Goal: Task Accomplishment & Management: Complete application form

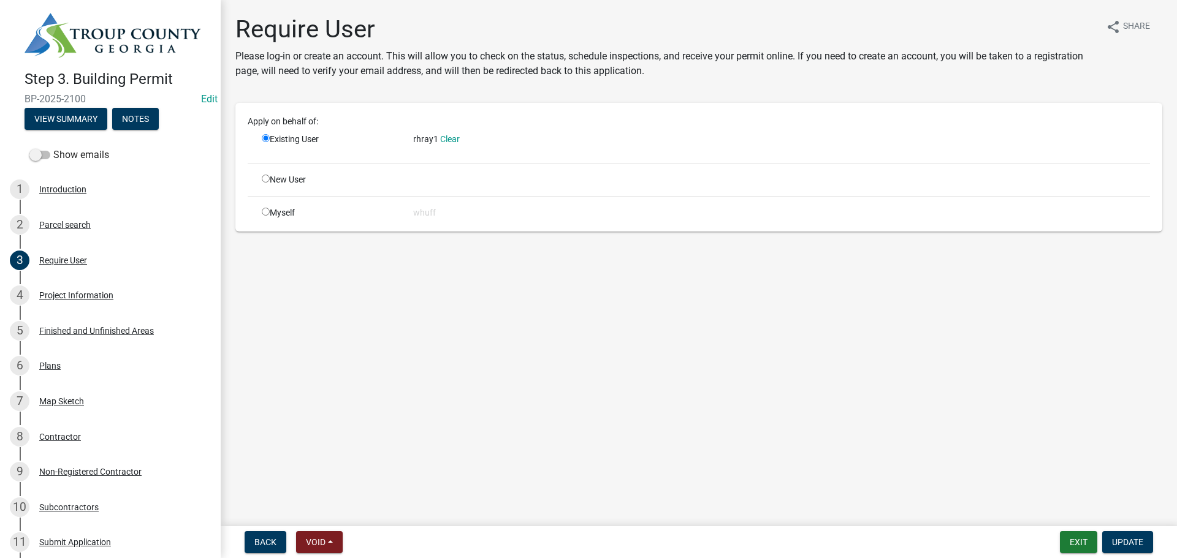
scroll to position [245, 0]
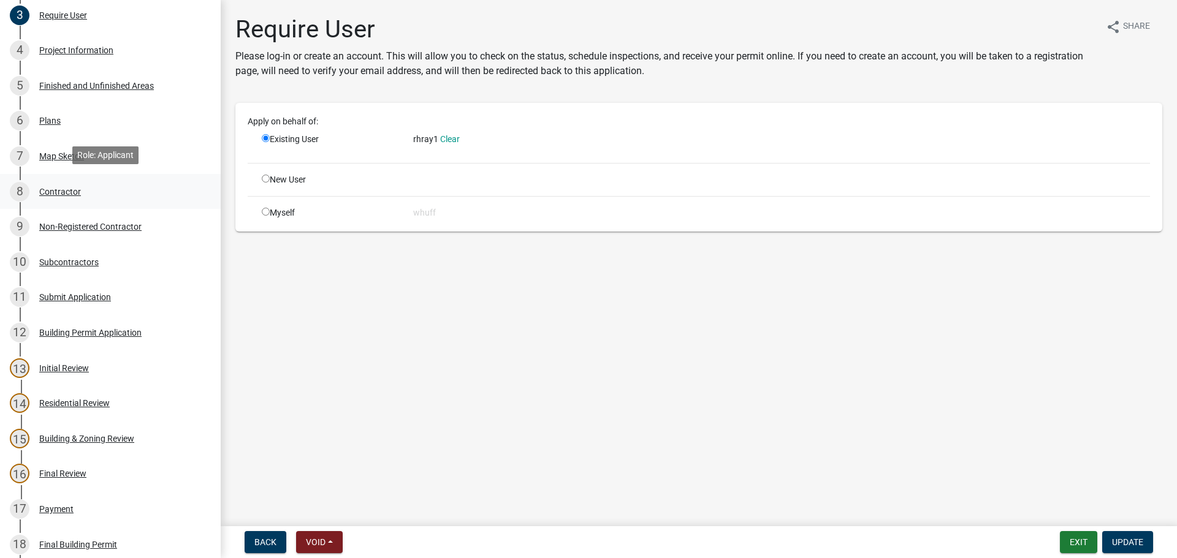
click at [47, 188] on div "Contractor" at bounding box center [60, 192] width 42 height 9
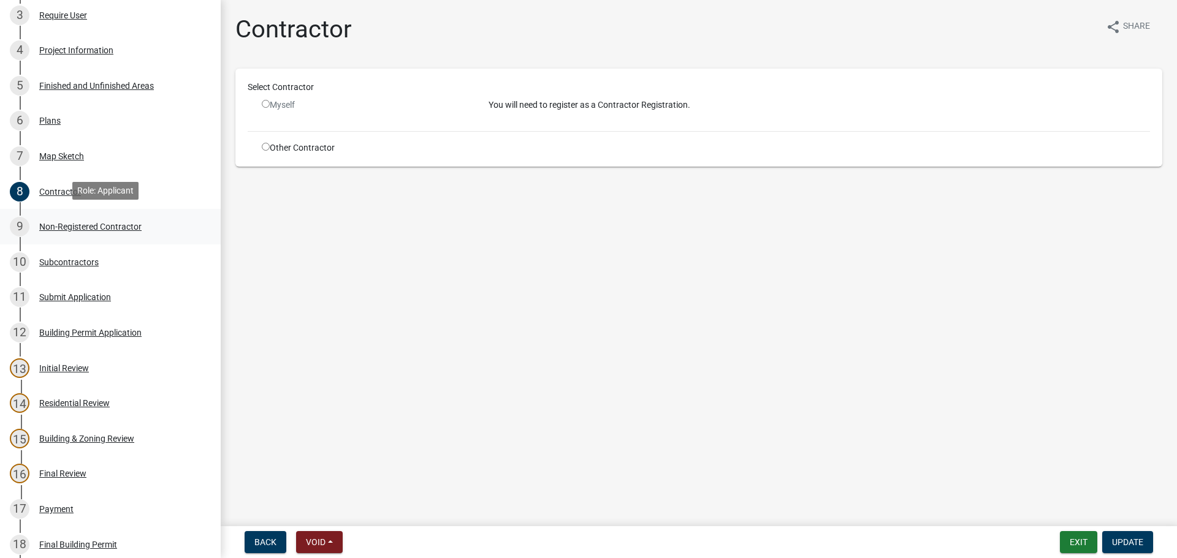
click at [94, 222] on div "Non-Registered Contractor" at bounding box center [90, 226] width 102 height 9
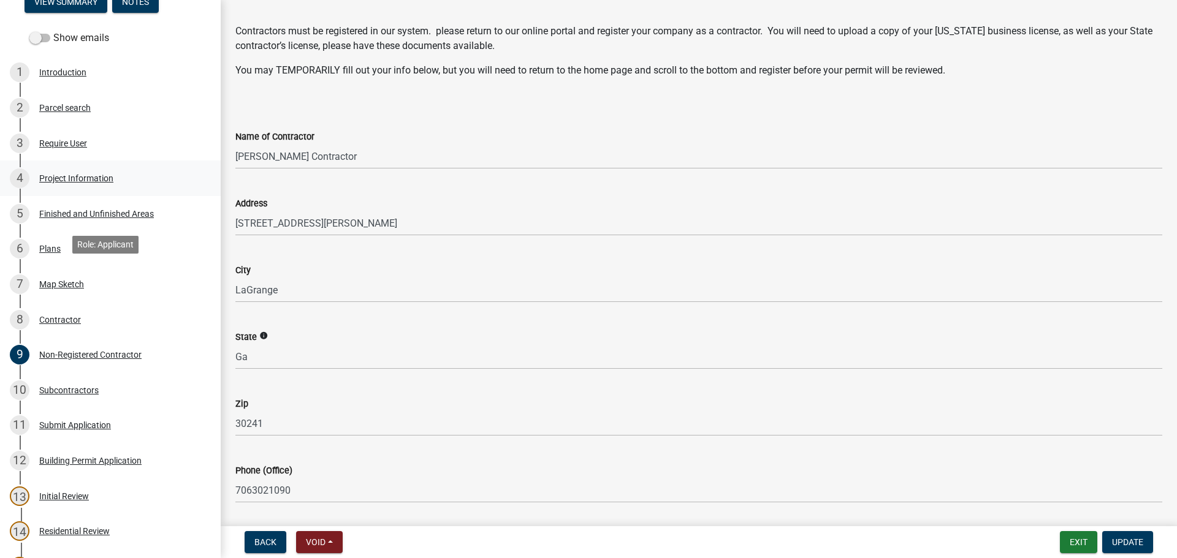
scroll to position [0, 0]
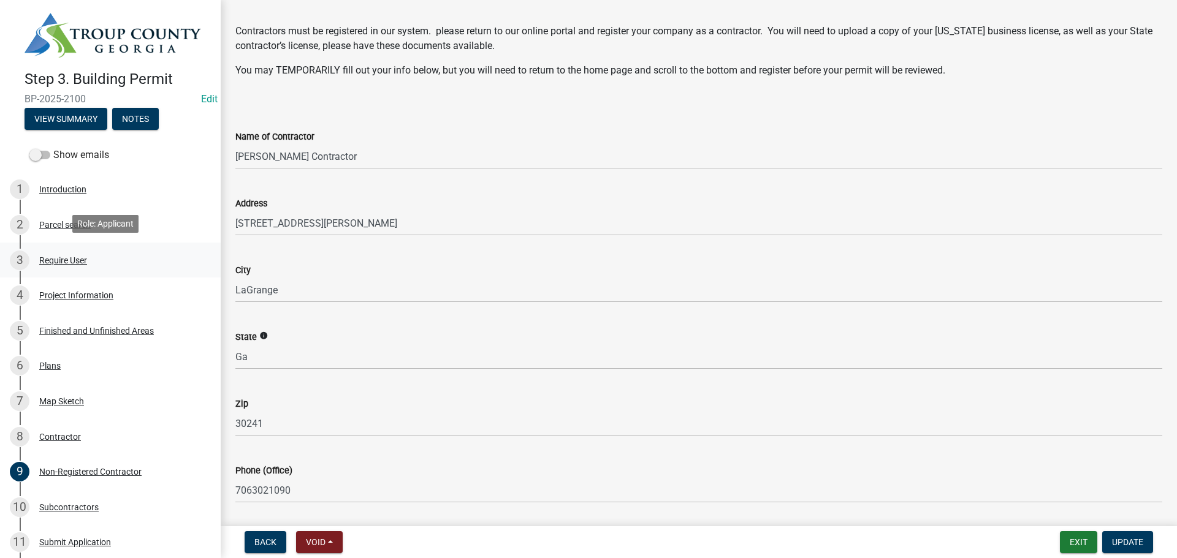
click at [56, 256] on div "Require User" at bounding box center [63, 260] width 48 height 9
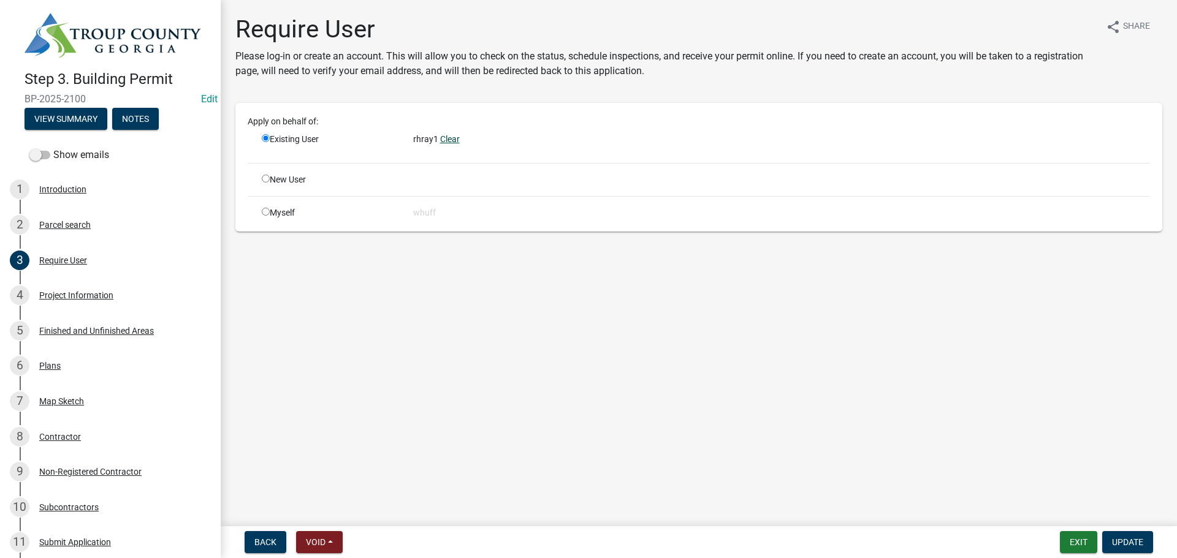
click at [453, 135] on link "Clear" at bounding box center [450, 139] width 20 height 10
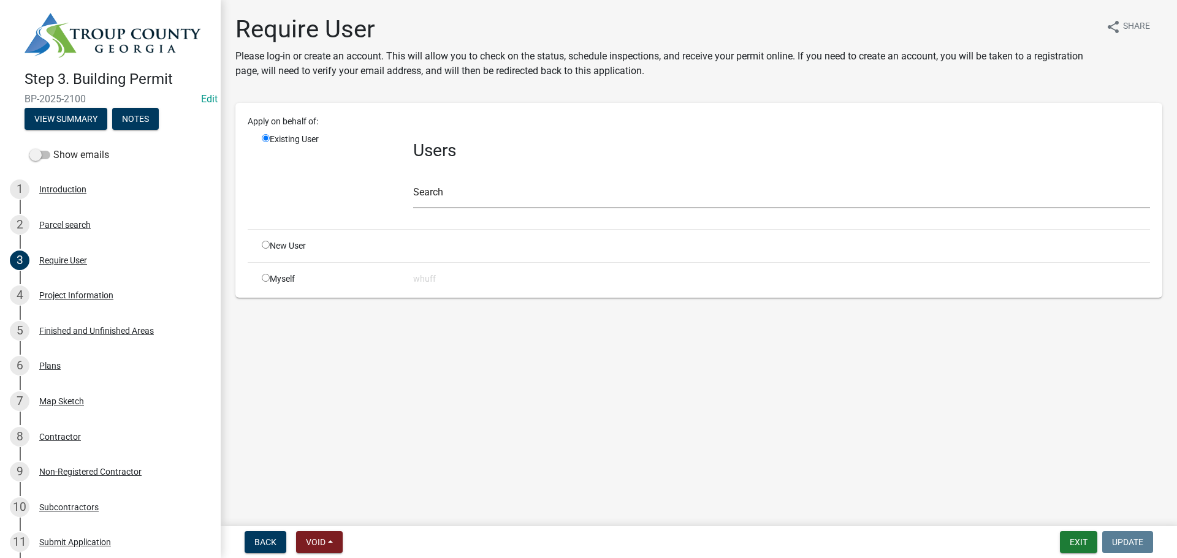
click at [441, 208] on div "Users Search" at bounding box center [781, 176] width 755 height 86
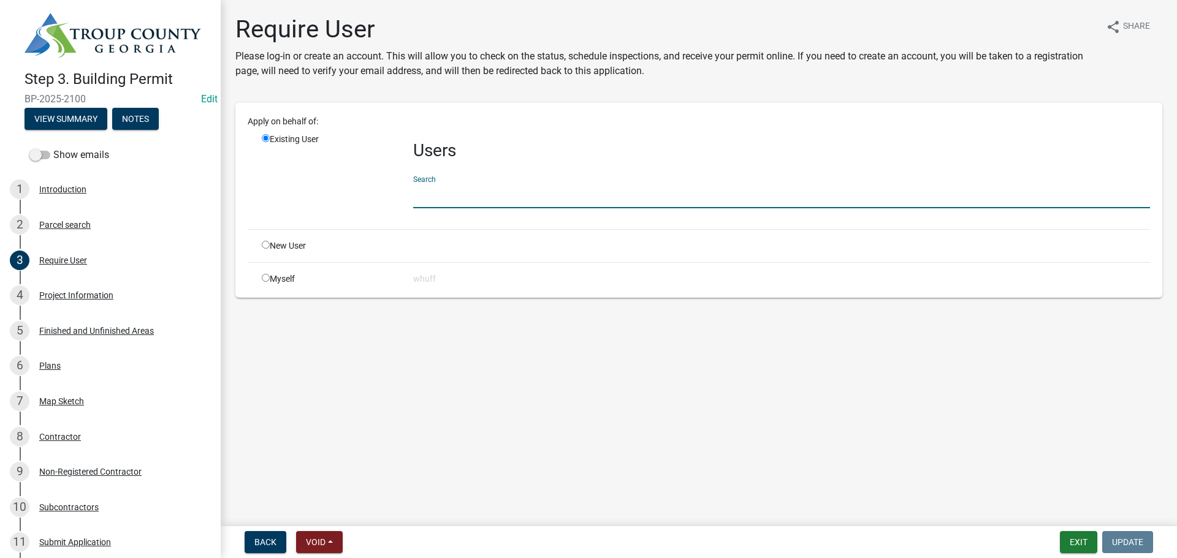
click at [438, 198] on input "text" at bounding box center [781, 195] width 737 height 25
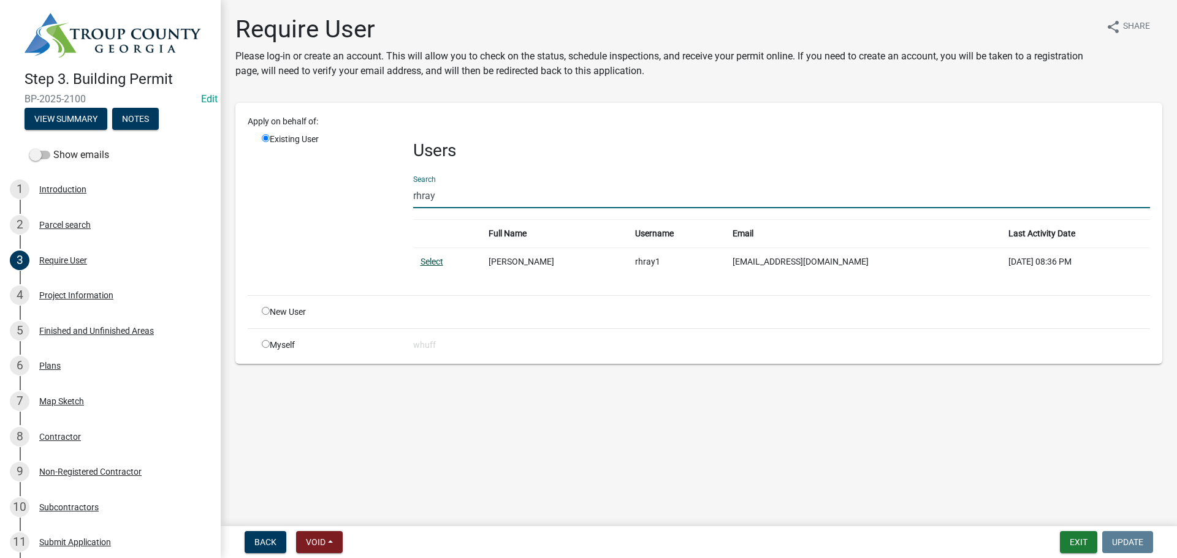
type input "rhray"
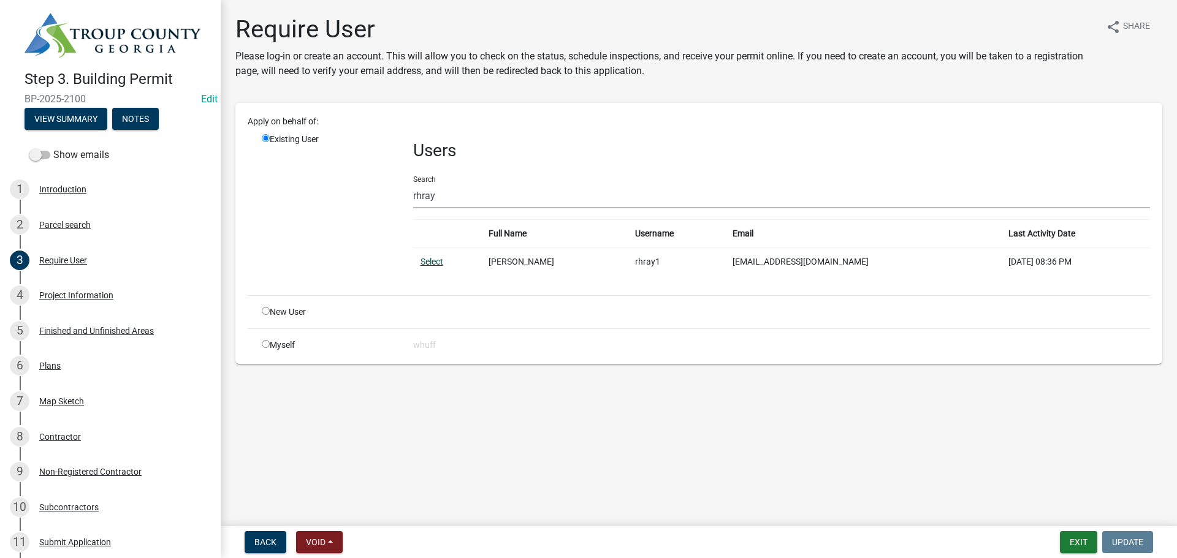
click at [431, 259] on link "Select" at bounding box center [431, 262] width 23 height 10
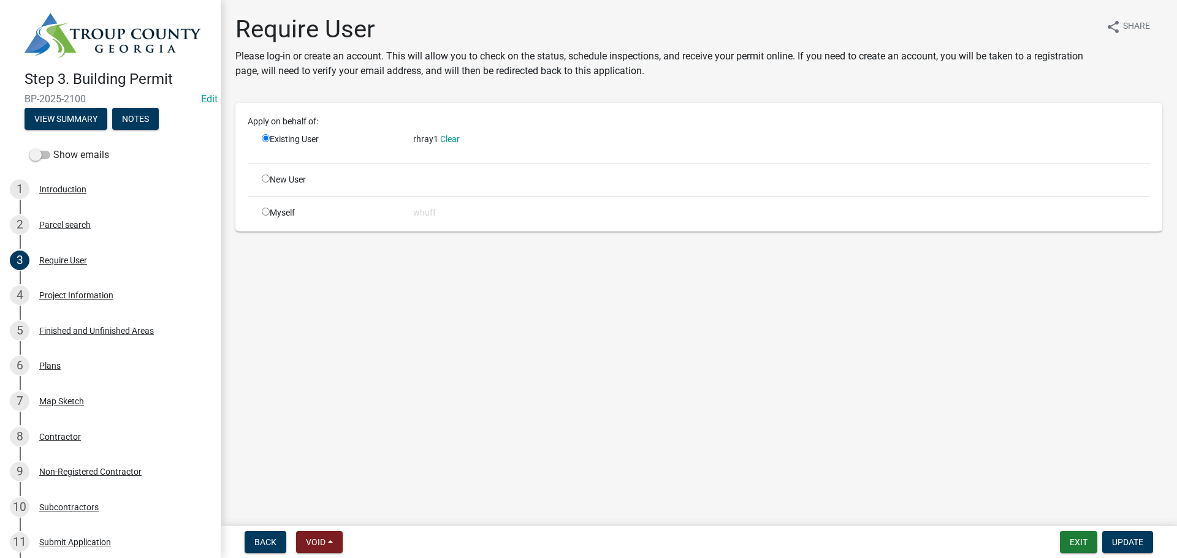
click at [555, 102] on div "Require User Please log-in or create an account. This will allow you to check o…" at bounding box center [698, 129] width 945 height 228
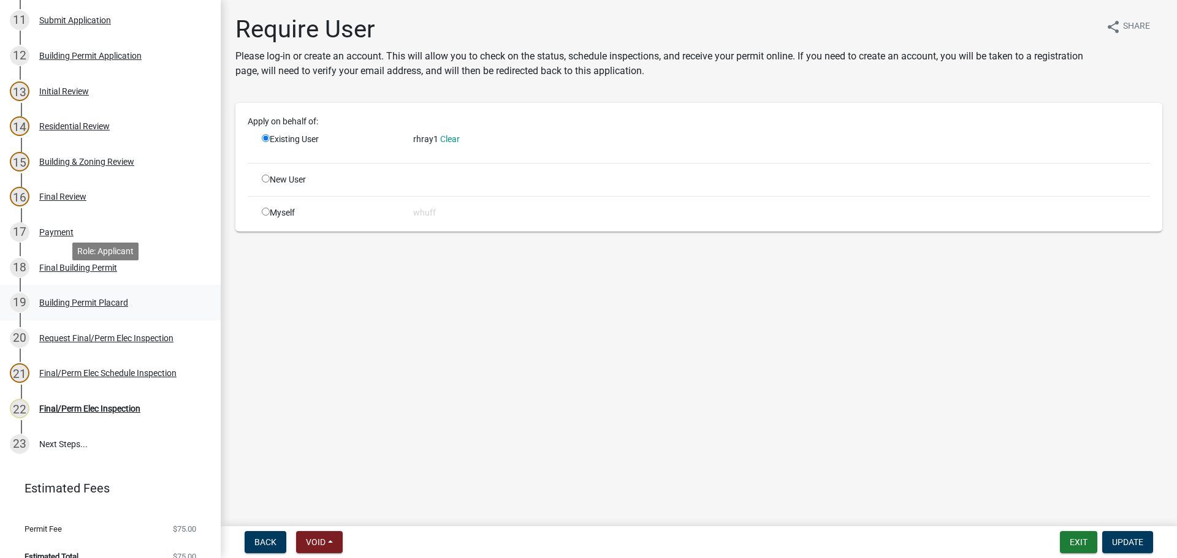
scroll to position [538, 0]
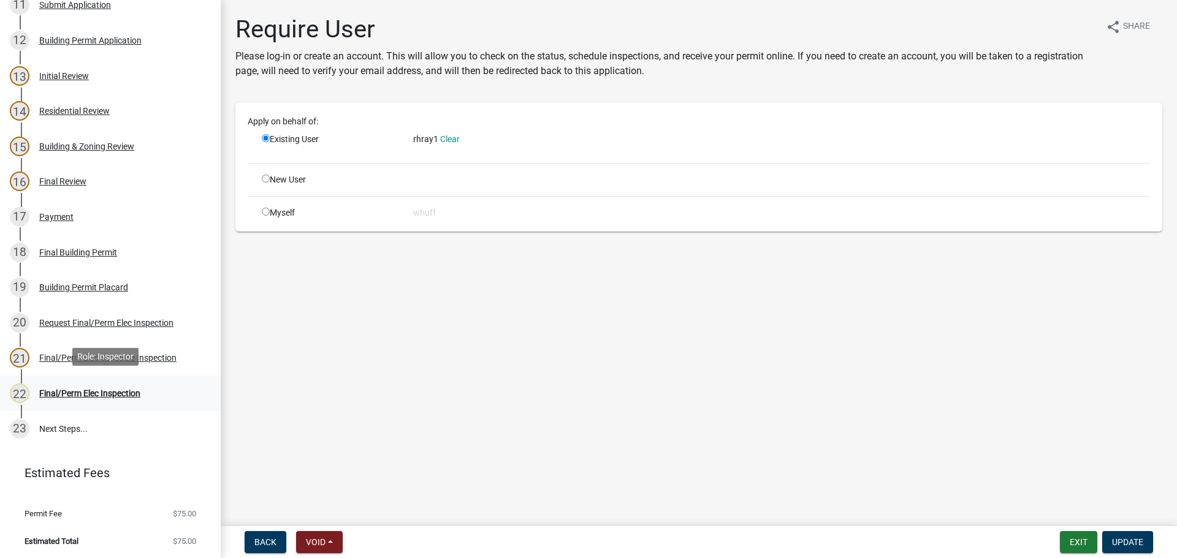
click at [101, 391] on div "Final/Perm Elec Inspection" at bounding box center [89, 393] width 101 height 9
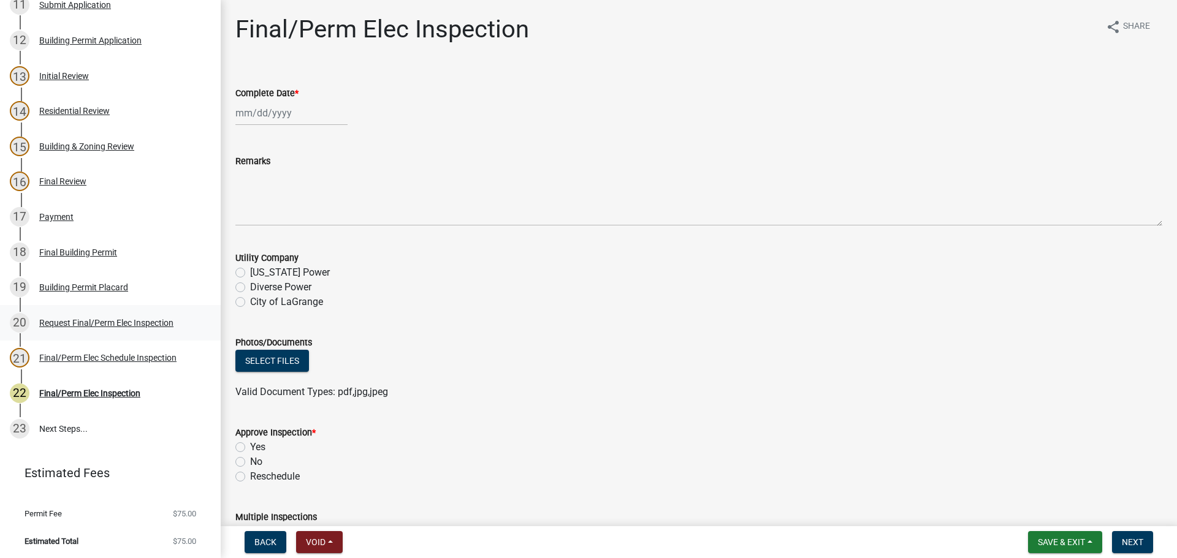
click at [136, 319] on div "Request Final/Perm Elec Inspection" at bounding box center [106, 323] width 134 height 9
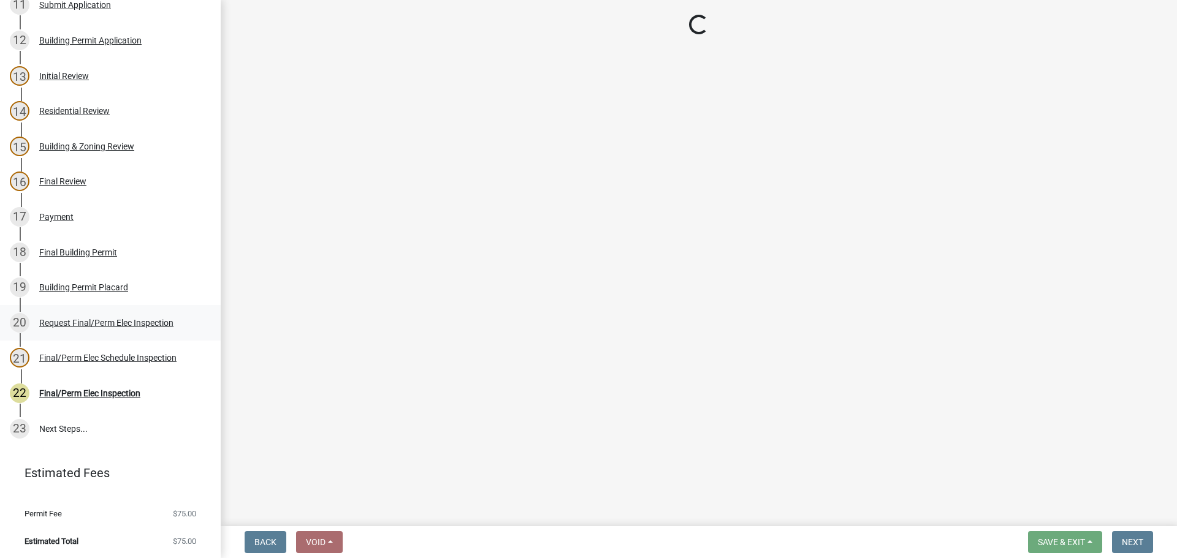
select select "15602396-5ec3-4d50-b7ba-128f4fe7a0c1"
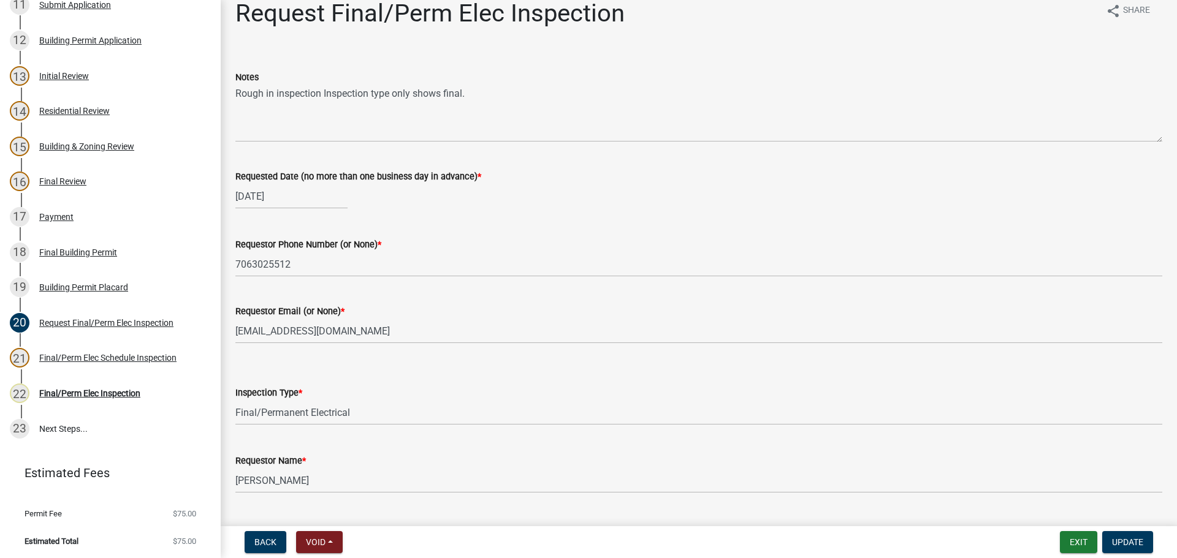
scroll to position [0, 0]
